Goal: Transaction & Acquisition: Book appointment/travel/reservation

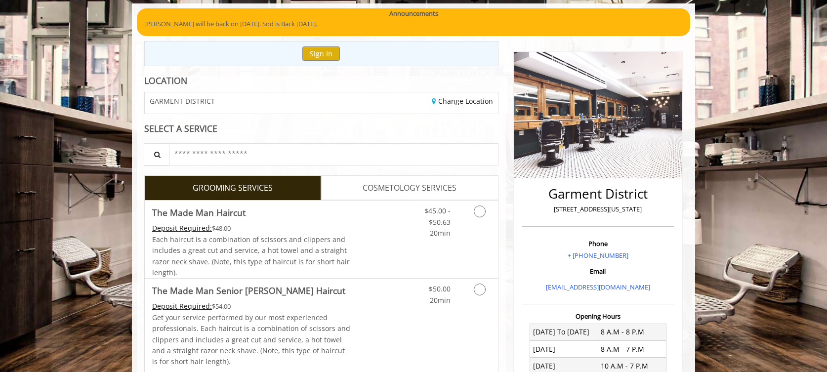
scroll to position [99, 0]
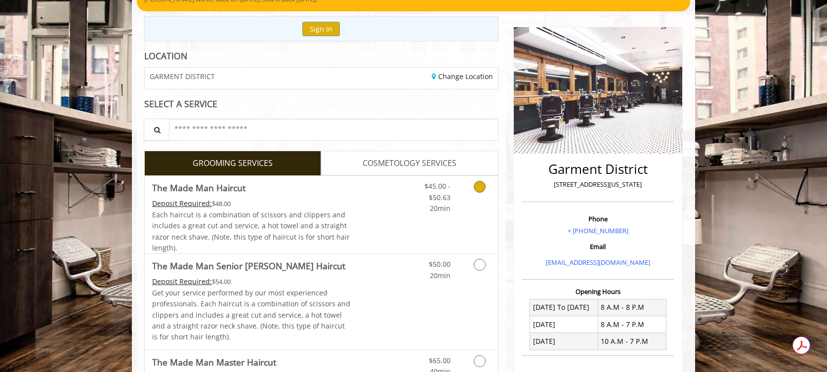
click at [486, 190] on link "Grooming services" at bounding box center [477, 195] width 25 height 38
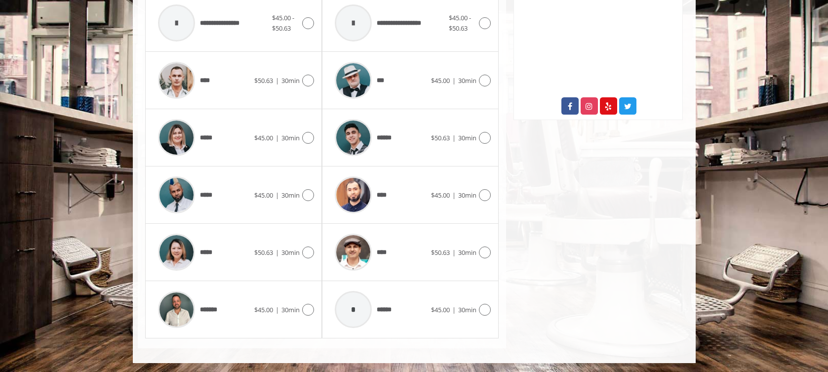
scroll to position [497, 0]
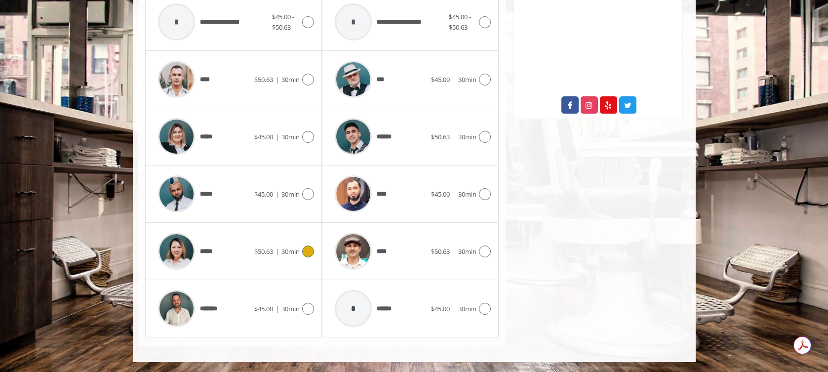
click at [308, 245] on icon at bounding box center [308, 251] width 12 height 12
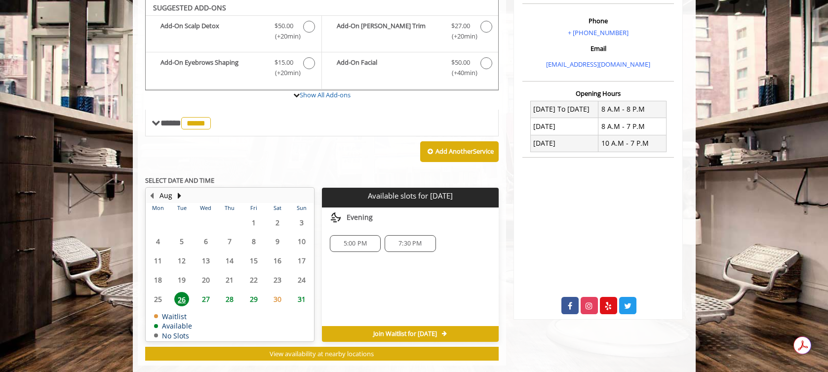
scroll to position [296, 0]
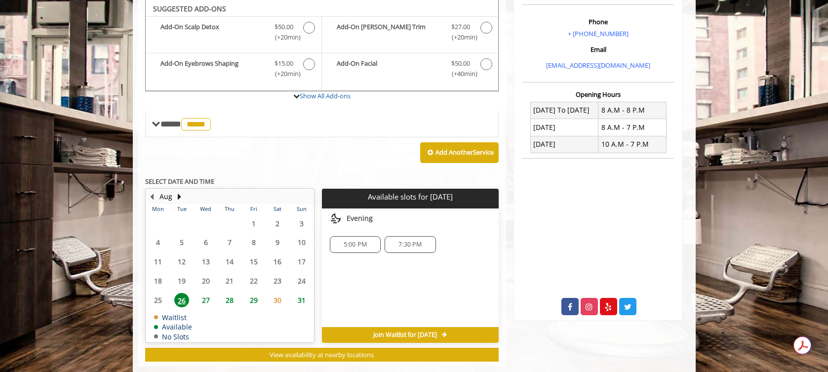
click at [205, 300] on span "27" at bounding box center [206, 300] width 15 height 14
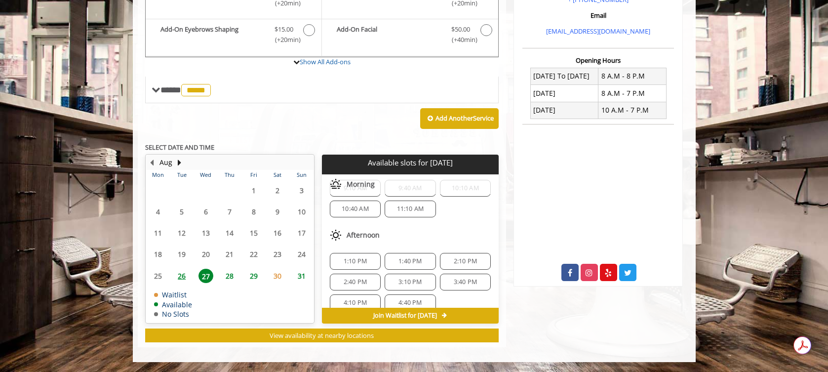
scroll to position [0, 0]
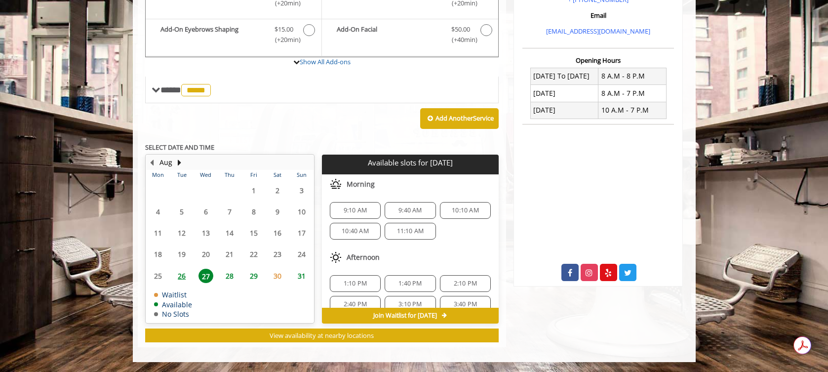
click at [185, 276] on span "26" at bounding box center [181, 276] width 15 height 14
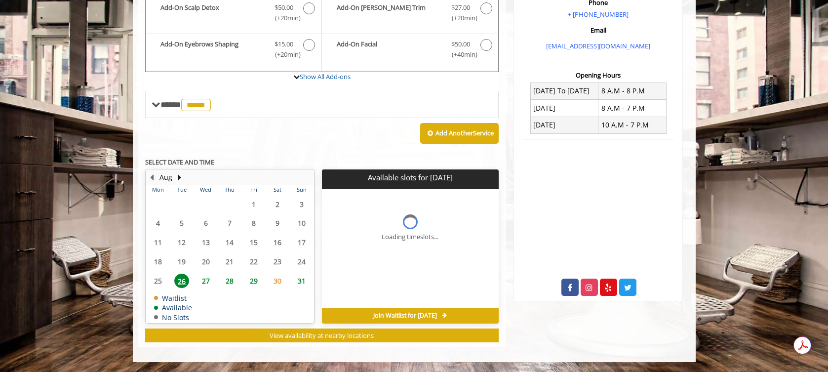
scroll to position [315, 0]
click at [210, 280] on span "27" at bounding box center [206, 281] width 15 height 14
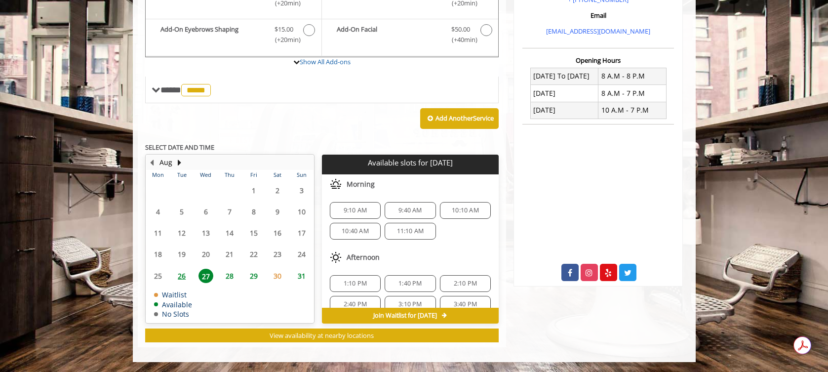
scroll to position [49, 0]
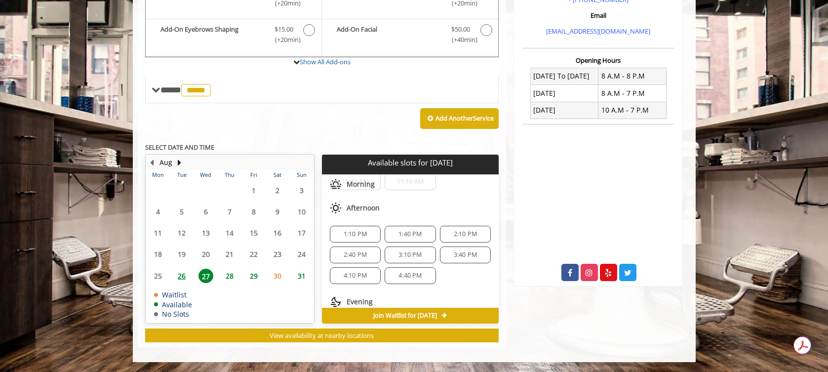
click at [182, 276] on span "26" at bounding box center [181, 276] width 15 height 14
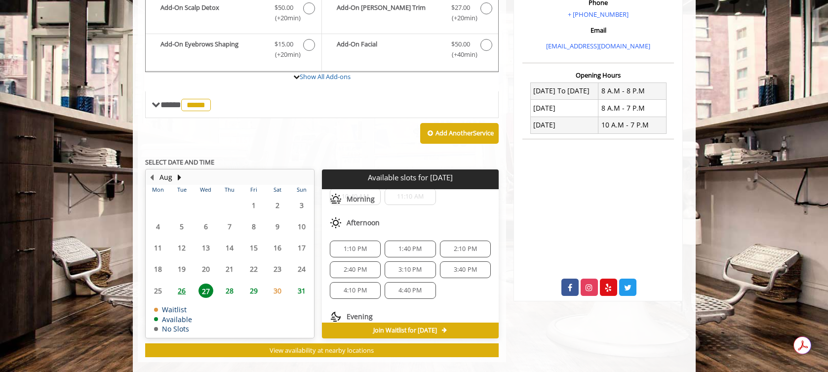
scroll to position [0, 0]
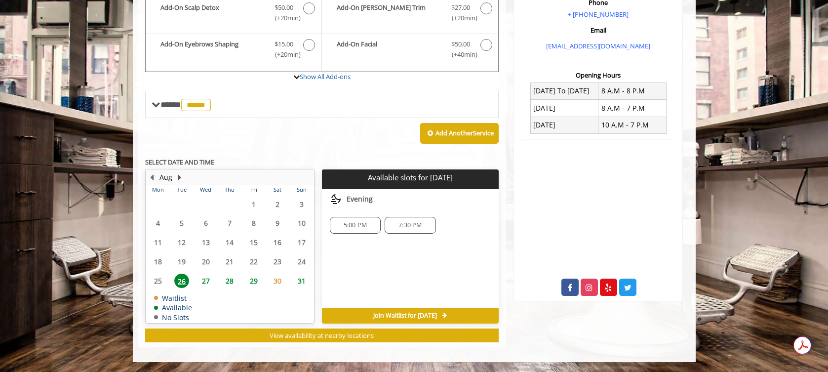
click at [179, 177] on button "Next Month" at bounding box center [180, 177] width 8 height 11
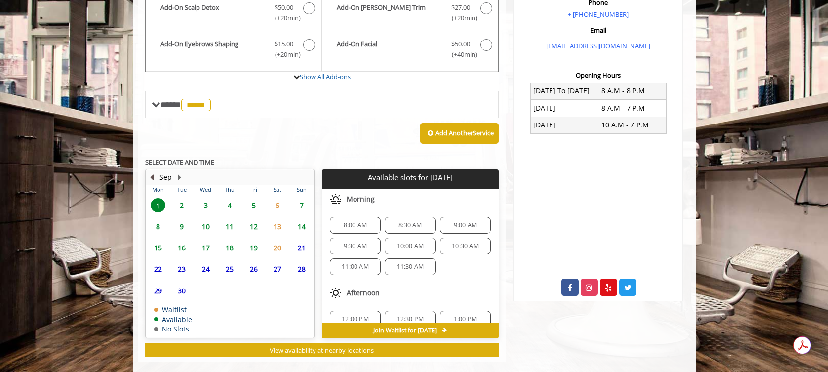
click at [154, 177] on button "Previous Month" at bounding box center [152, 177] width 8 height 11
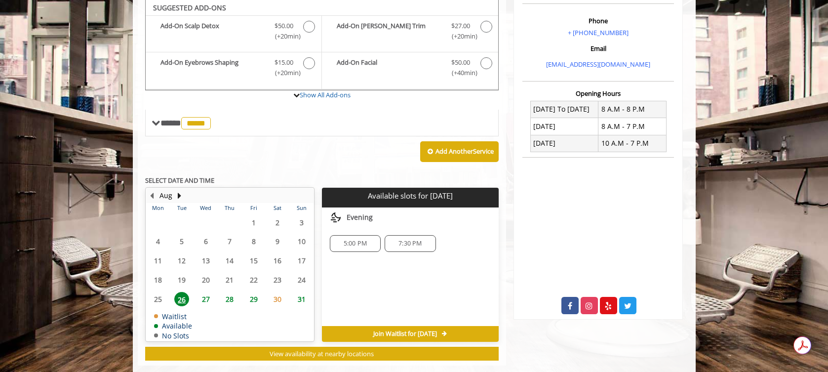
scroll to position [296, 0]
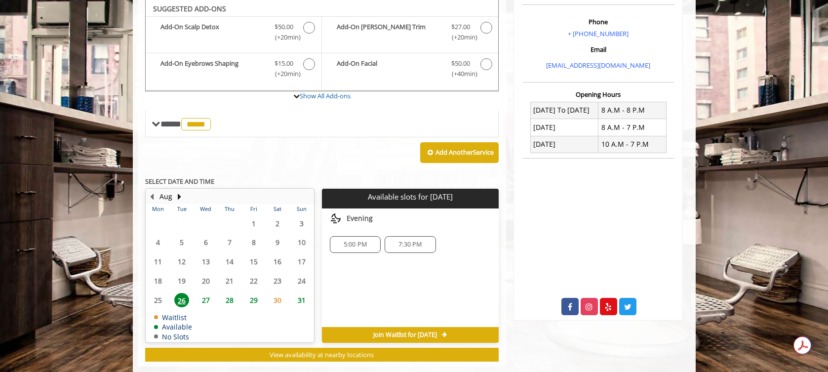
click at [208, 301] on span "27" at bounding box center [206, 300] width 15 height 14
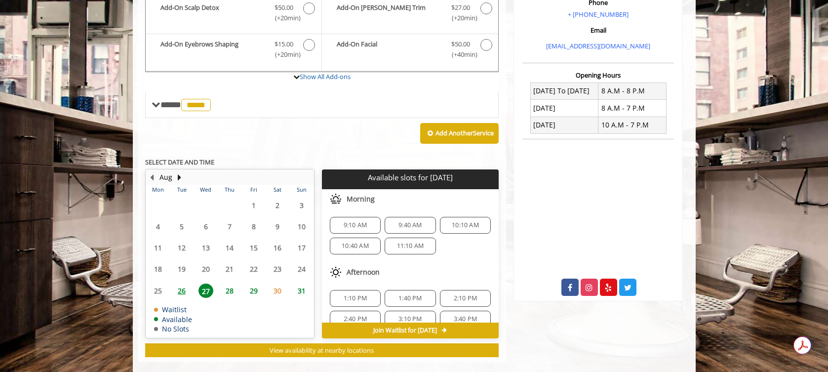
scroll to position [330, 0]
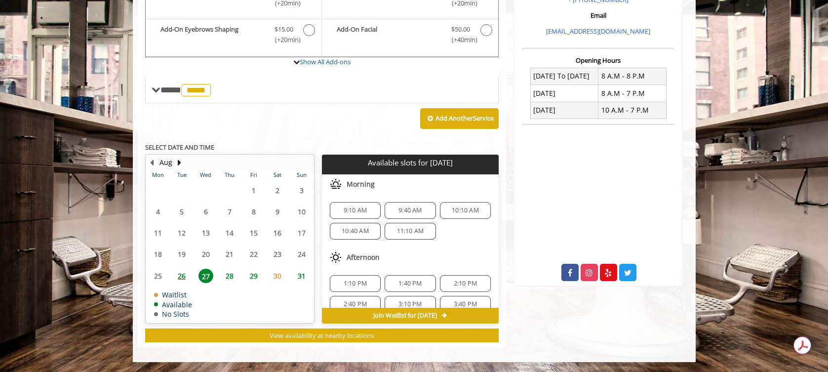
click at [184, 276] on span "26" at bounding box center [181, 276] width 15 height 14
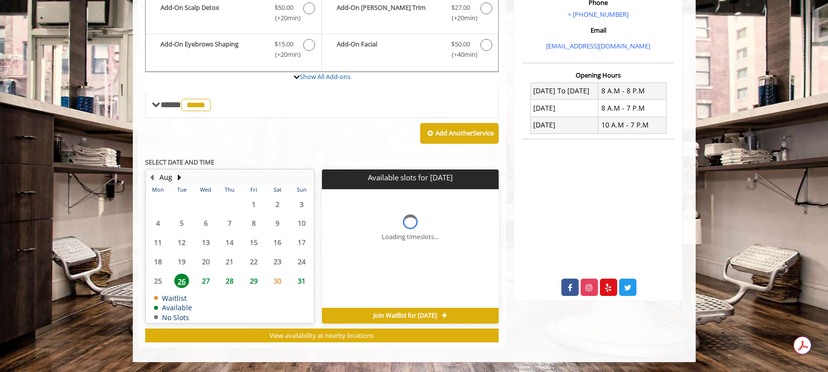
scroll to position [315, 0]
click at [359, 228] on span "5:00 PM" at bounding box center [355, 225] width 23 height 8
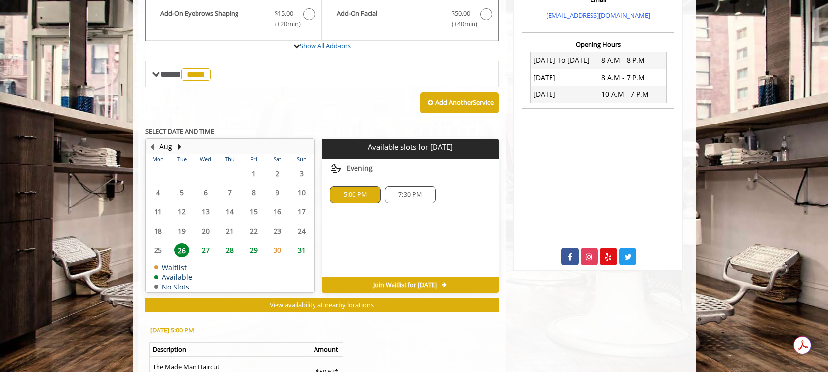
scroll to position [395, 0]
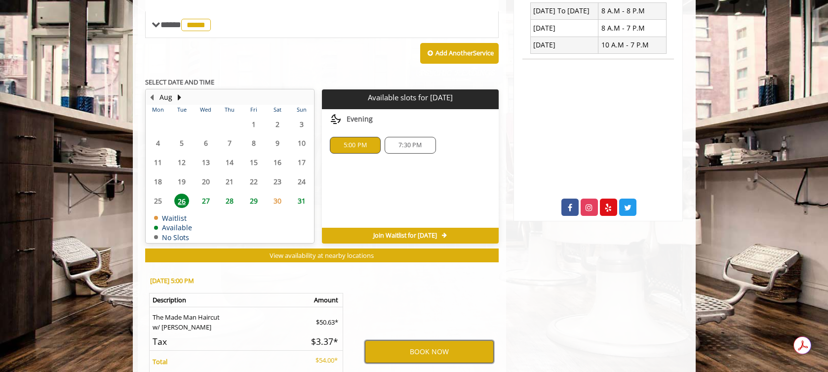
click at [446, 355] on button "BOOK NOW" at bounding box center [429, 351] width 129 height 23
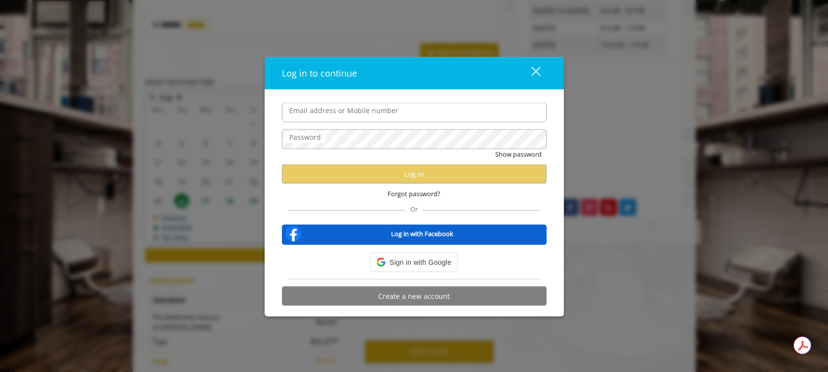
type input "**********"
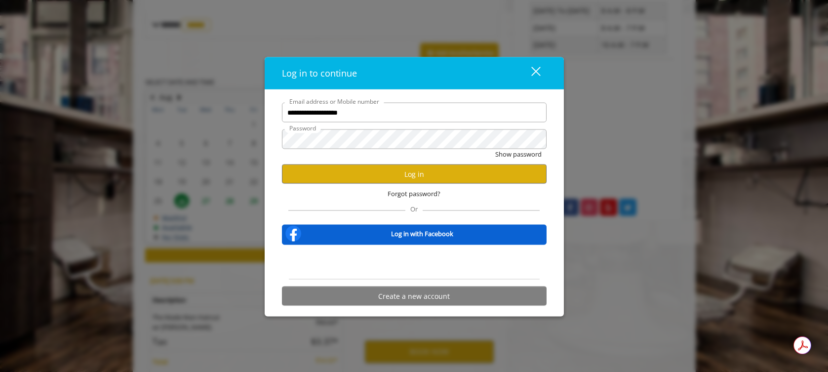
scroll to position [0, 0]
click at [397, 175] on button "Log in" at bounding box center [414, 173] width 265 height 19
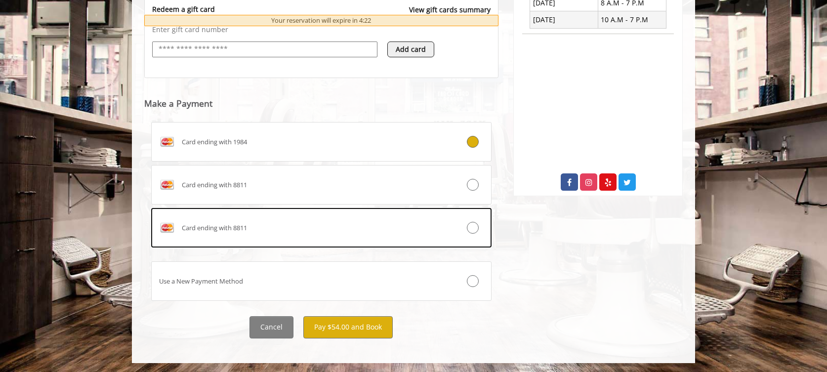
scroll to position [421, 0]
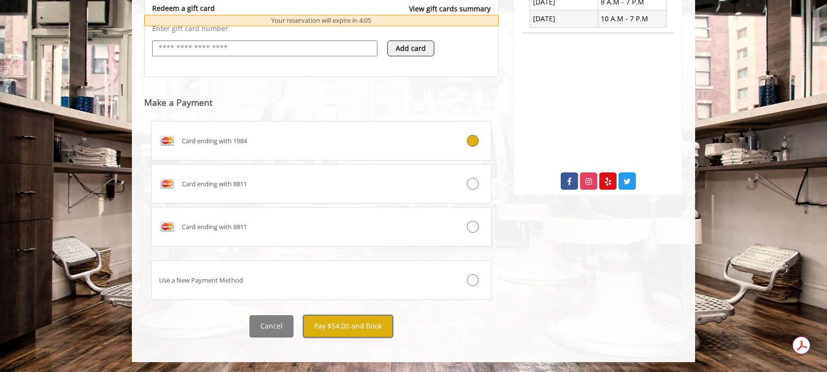
click at [372, 331] on button "Pay $54.00 and Book" at bounding box center [347, 326] width 89 height 22
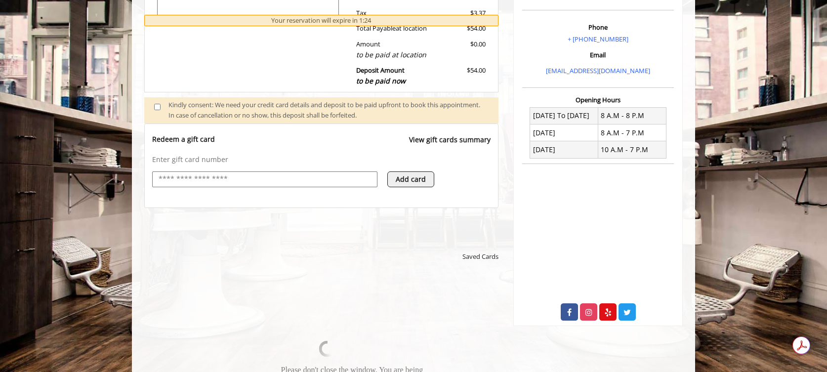
scroll to position [296, 0]
